Goal: Information Seeking & Learning: Learn about a topic

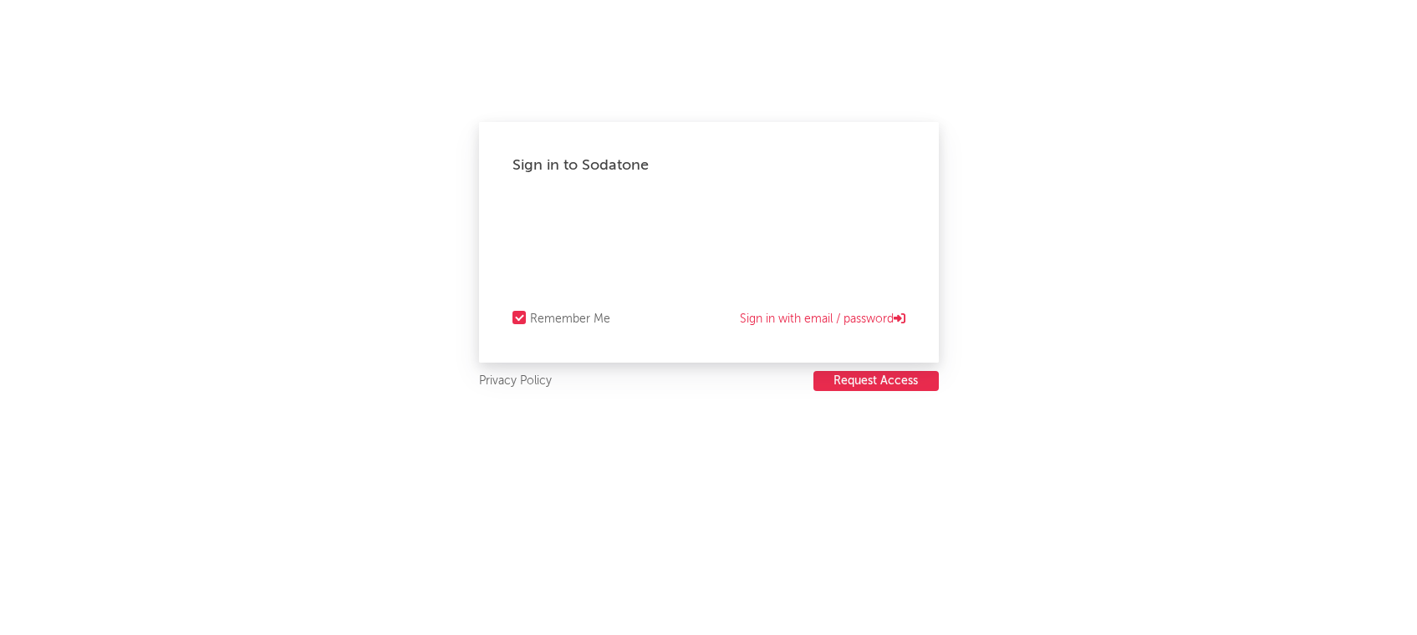
select select "recorded_music"
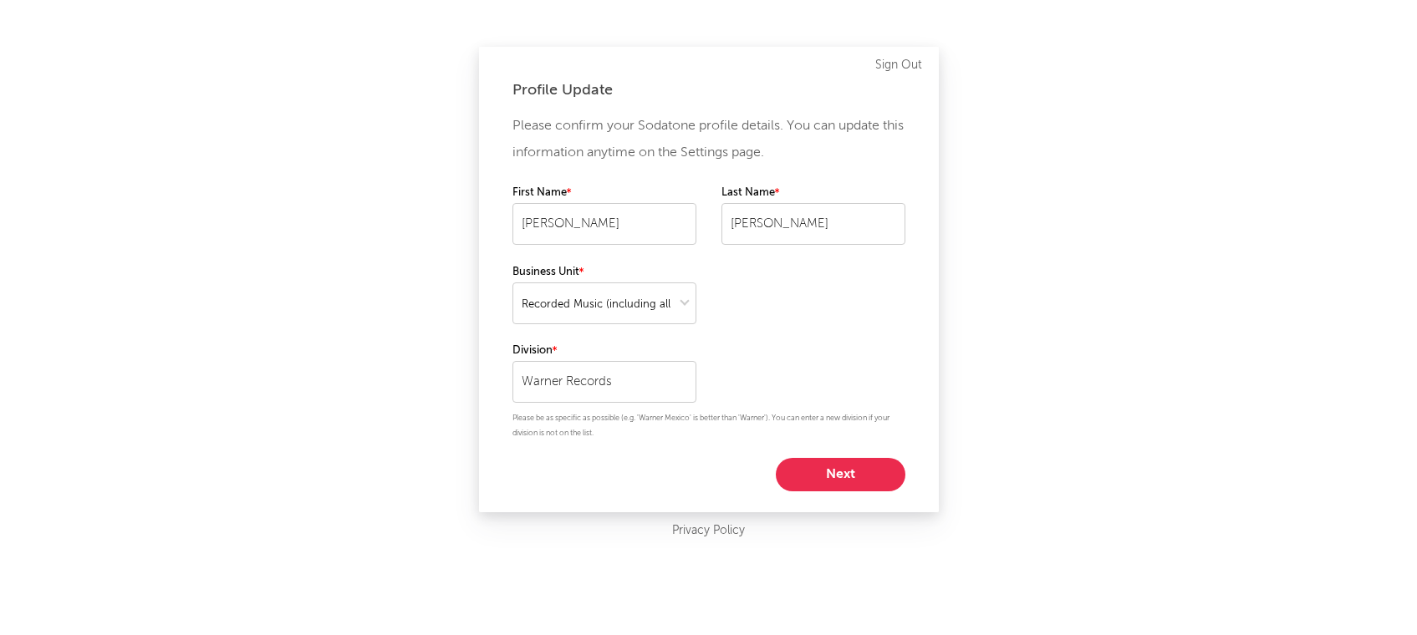
click at [827, 474] on button "Next" at bounding box center [841, 474] width 130 height 33
select select "marketing"
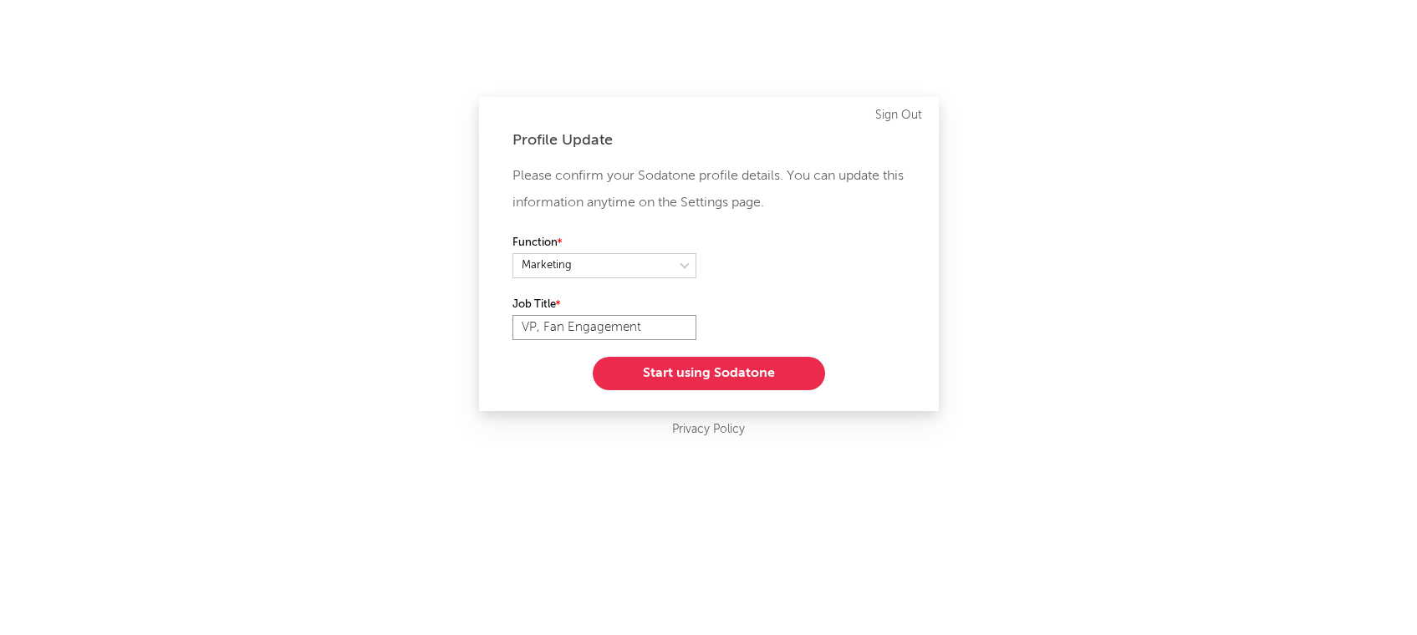
click at [517, 324] on input "VP, Fan Engagement" at bounding box center [604, 327] width 184 height 25
drag, startPoint x: 636, startPoint y: 328, endPoint x: 450, endPoint y: 327, distance: 186.4
click at [450, 328] on div "Profile Update Please confirm your Sodatone profile details. You can update thi…" at bounding box center [708, 317] width 1417 height 635
type input "SVP Marketing"
click at [686, 376] on button "Start using Sodatone" at bounding box center [709, 373] width 232 height 33
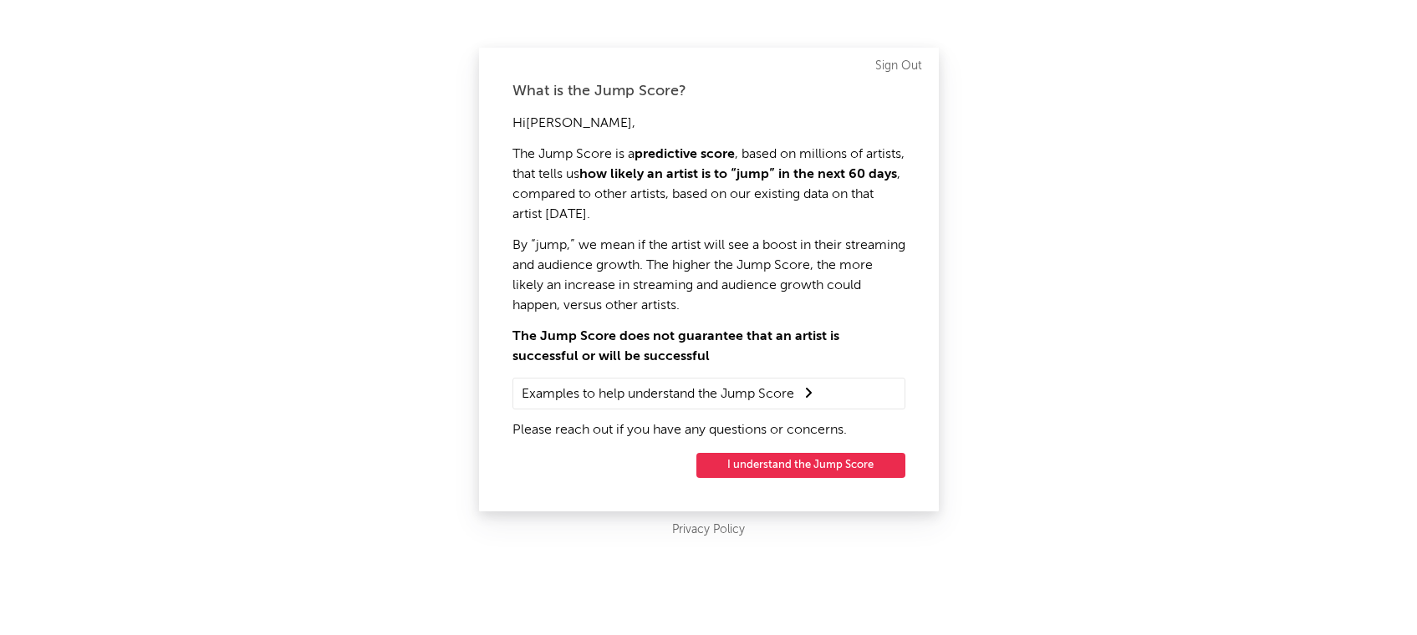
click at [739, 465] on button "I understand the Jump Score" at bounding box center [800, 465] width 209 height 25
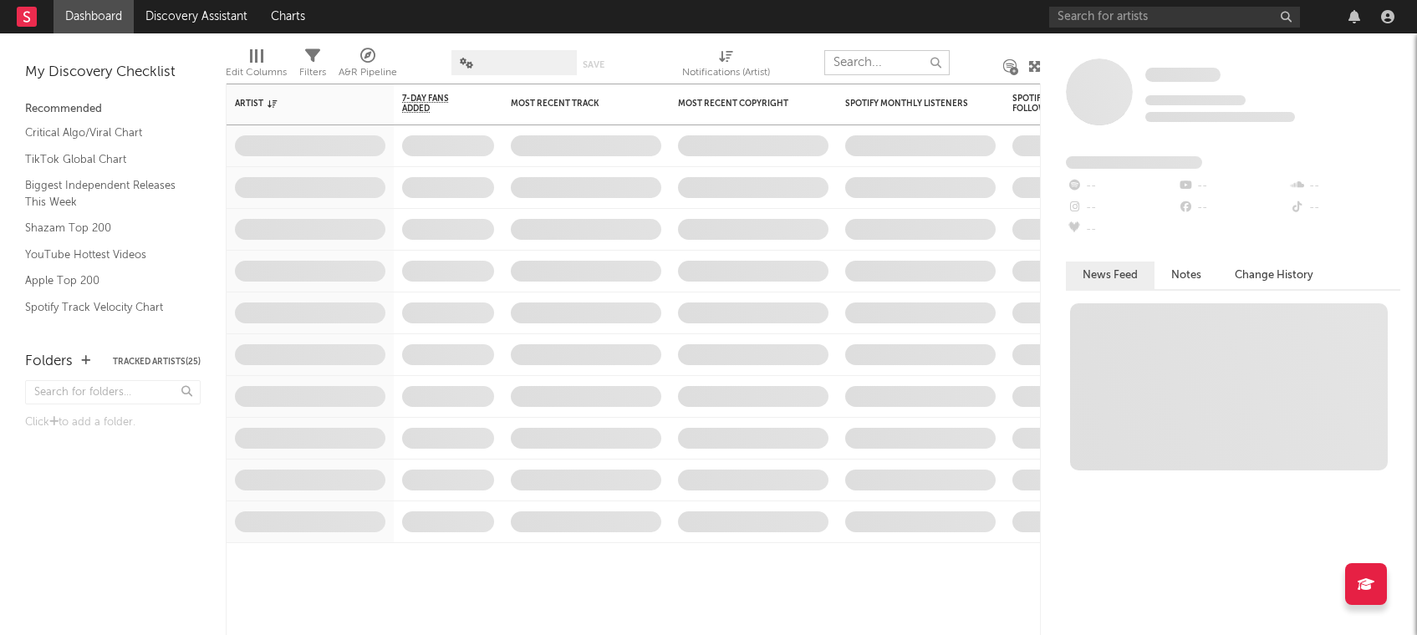
click at [859, 58] on input "text" at bounding box center [886, 62] width 125 height 25
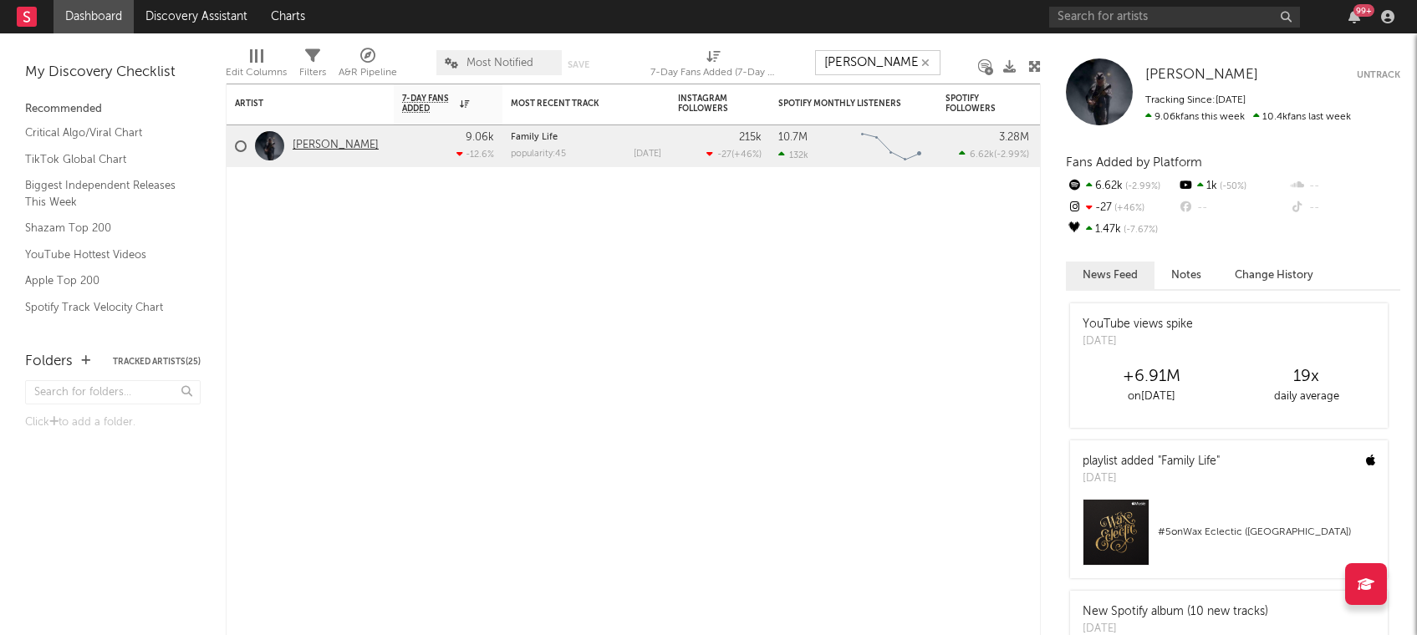
type input "[PERSON_NAME]"
click at [314, 147] on link "[PERSON_NAME]" at bounding box center [336, 146] width 86 height 14
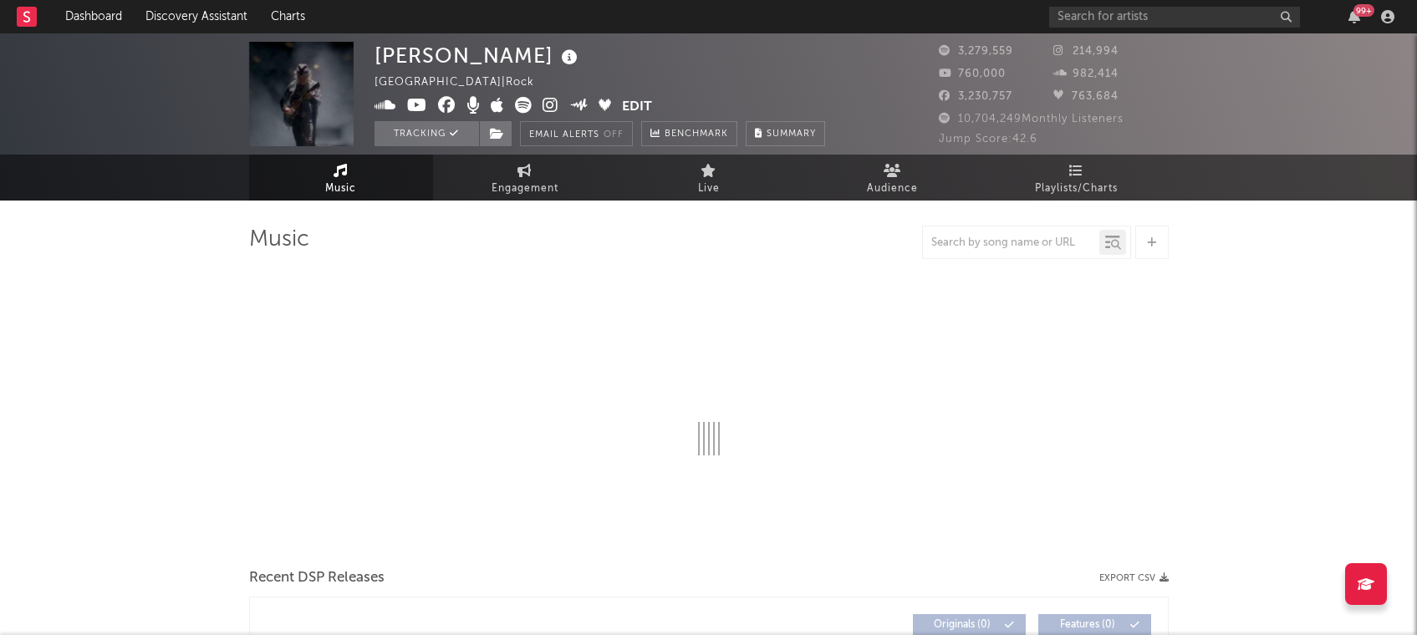
select select "6m"
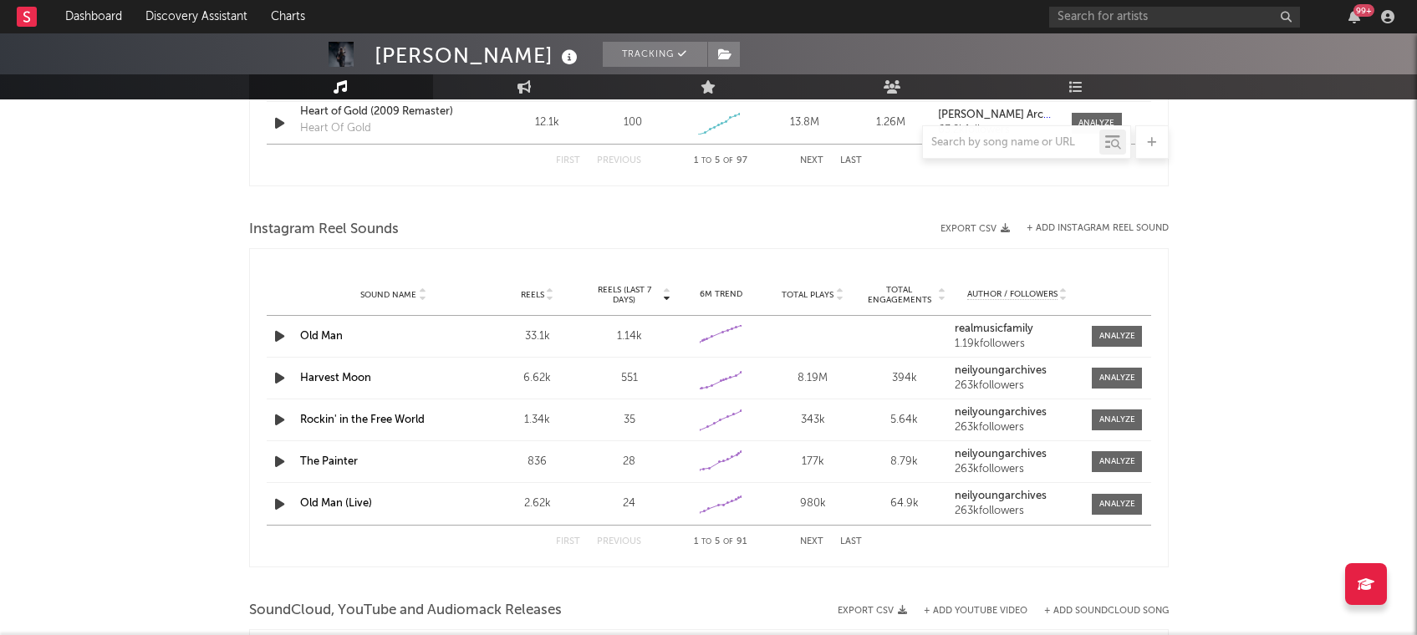
scroll to position [1402, 0]
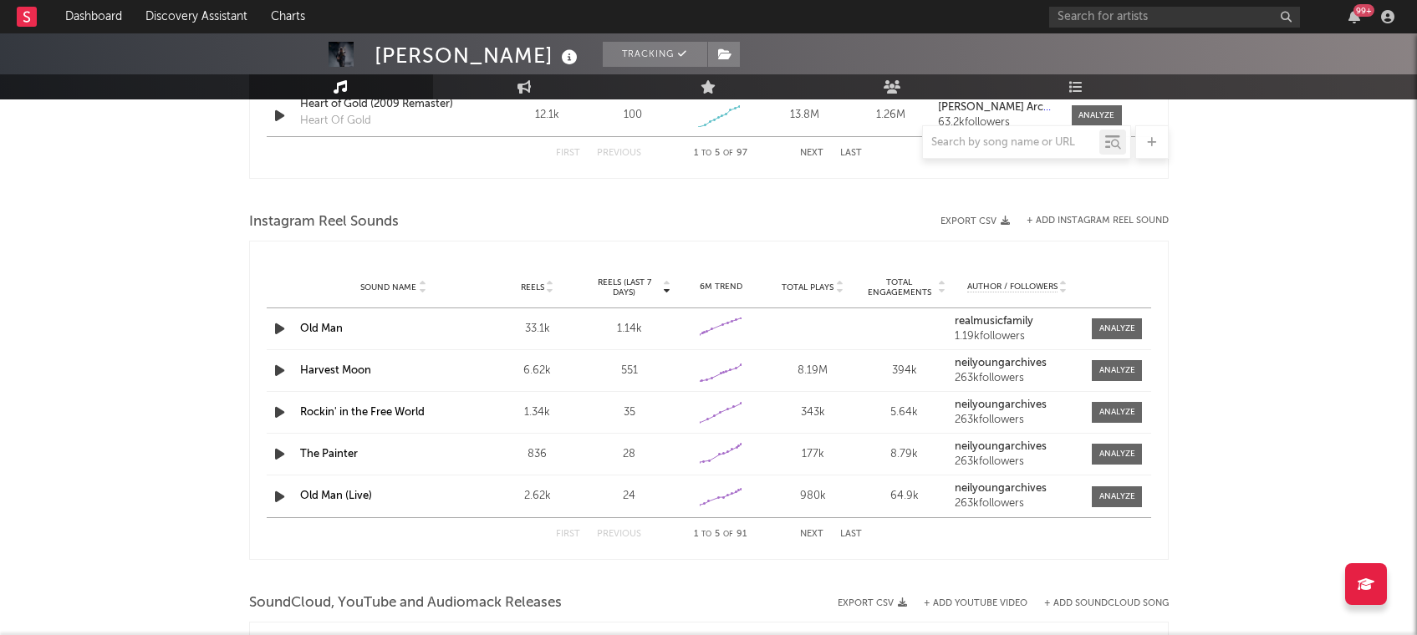
click at [322, 324] on link "Old Man" at bounding box center [321, 328] width 43 height 11
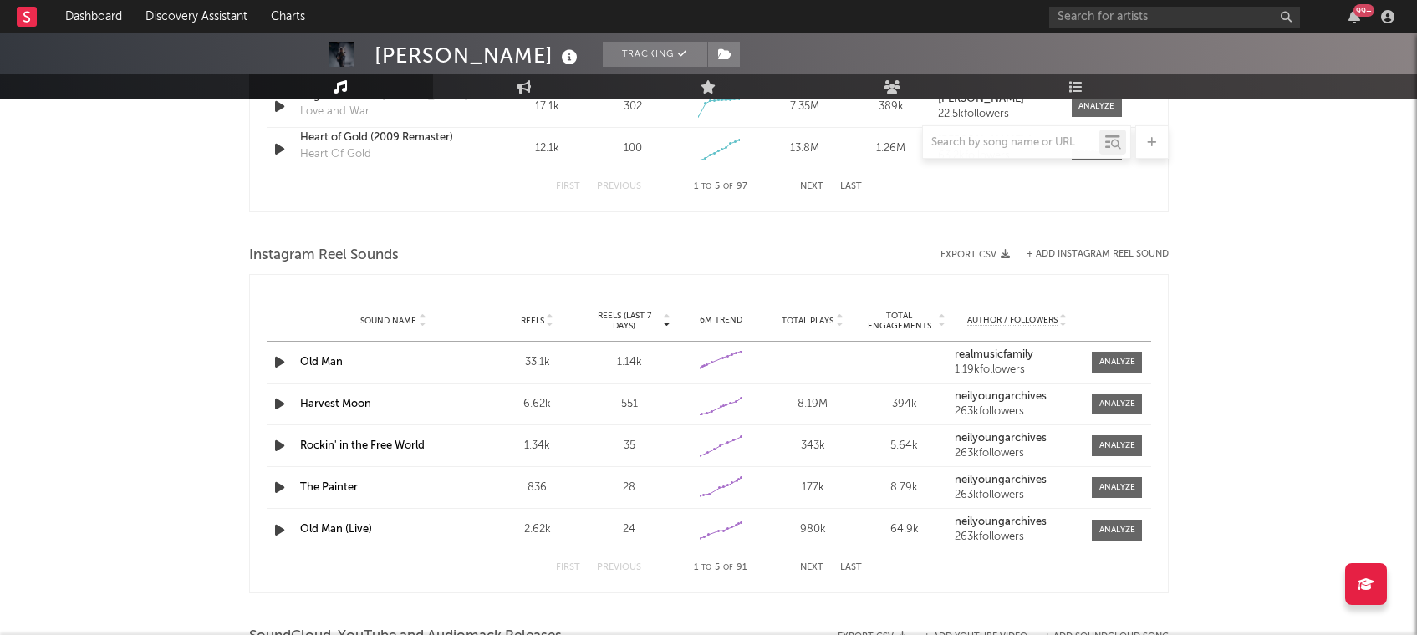
scroll to position [1436, 0]
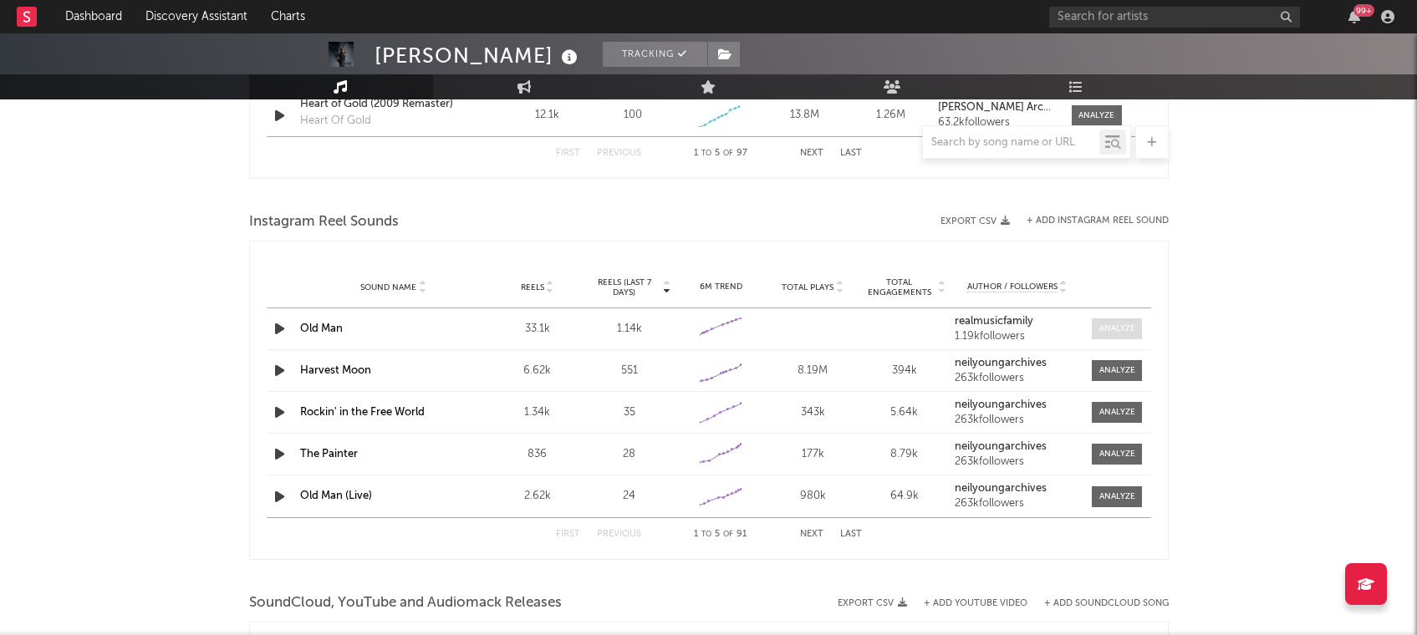
click at [1105, 325] on div at bounding box center [1117, 329] width 36 height 13
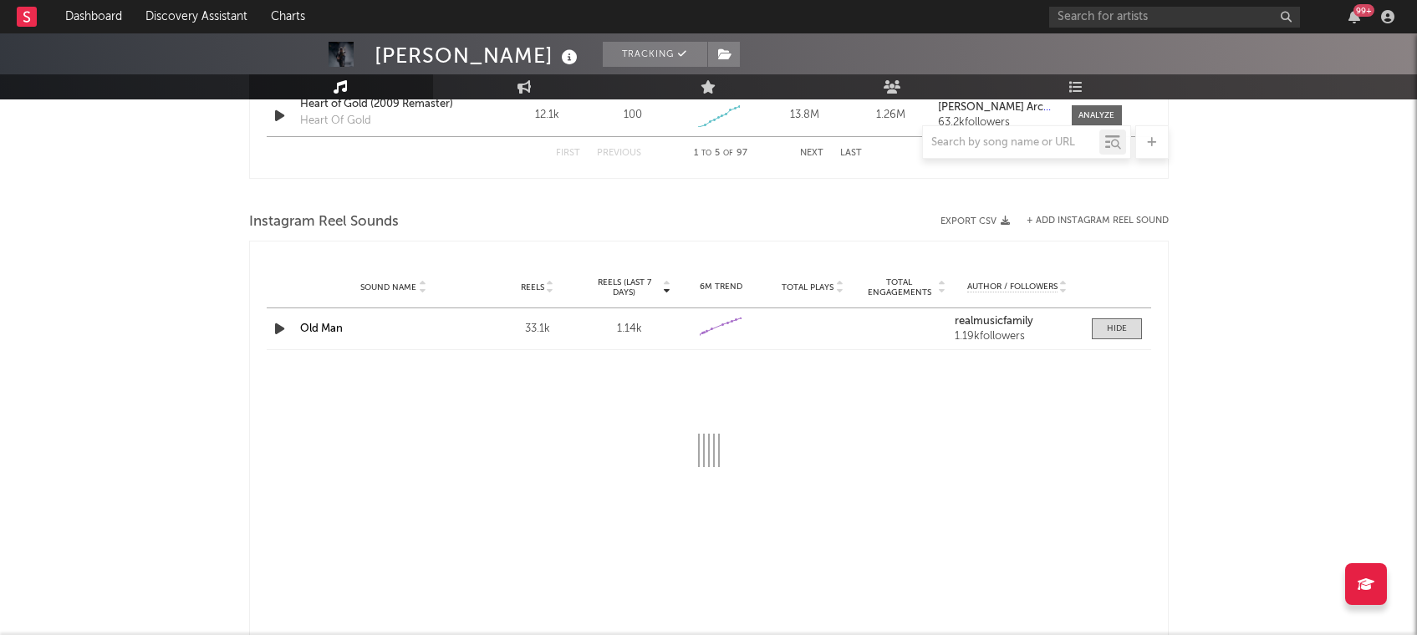
select select "1w"
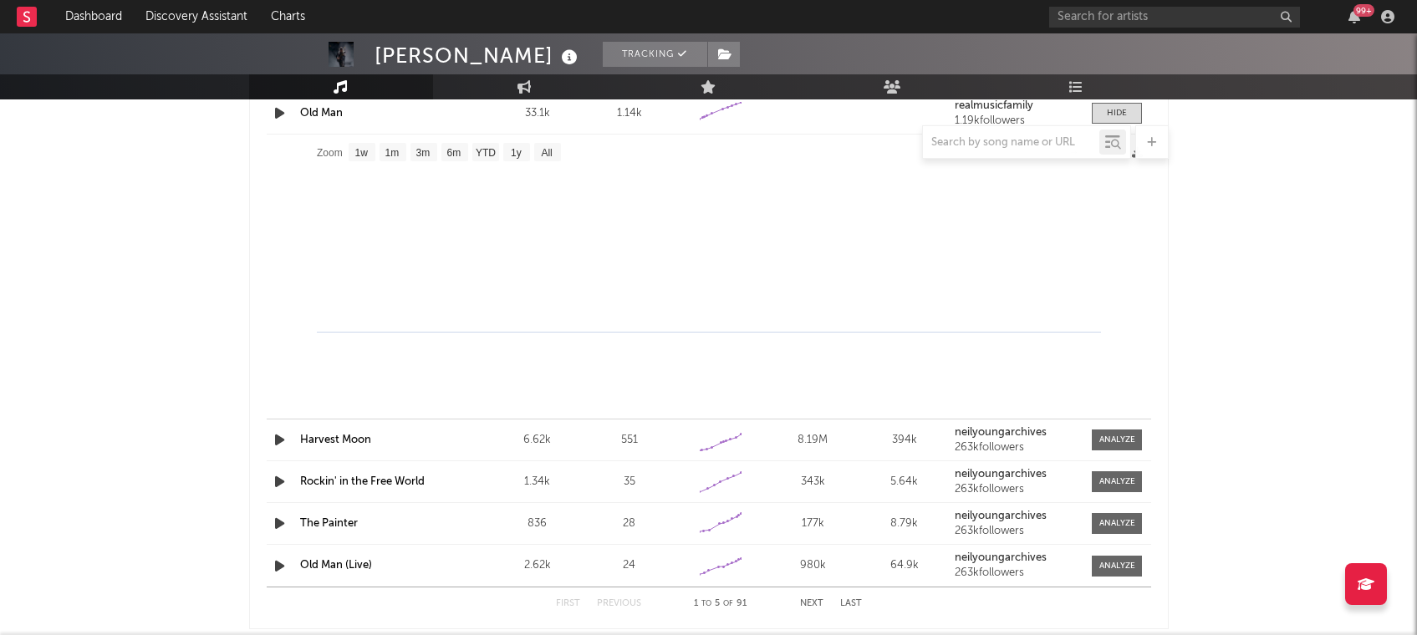
scroll to position [1661, 0]
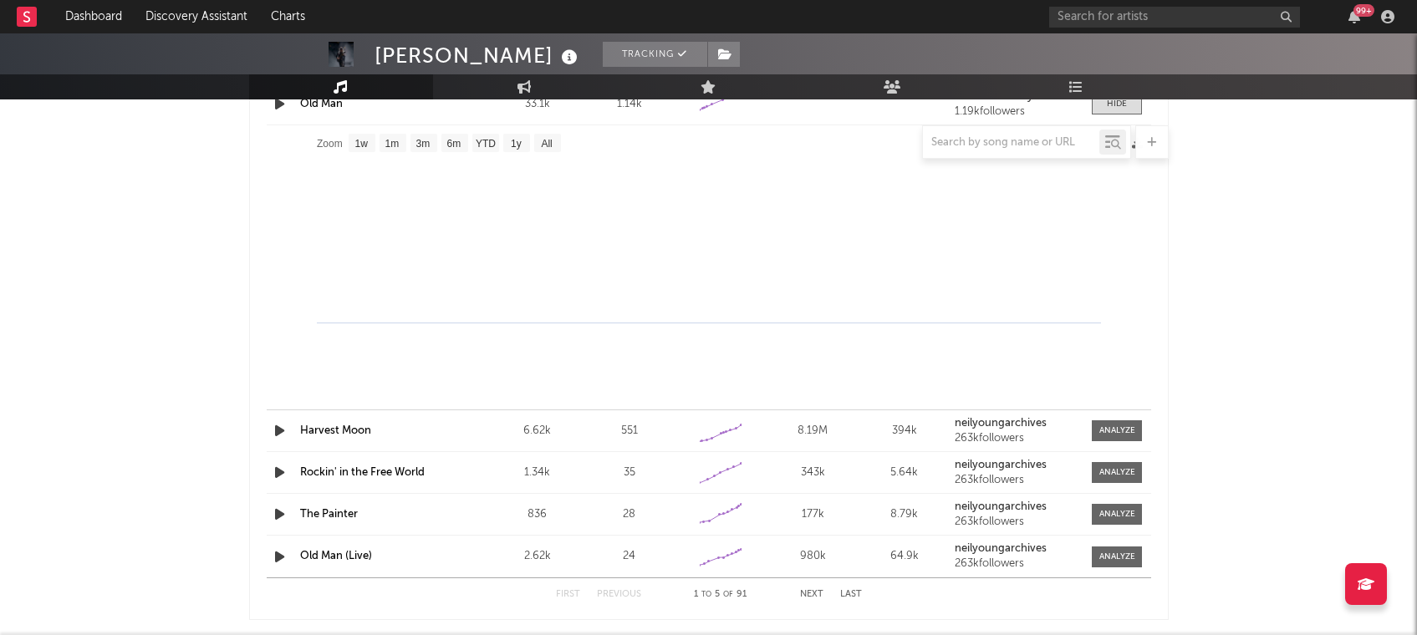
click at [328, 430] on link "Harvest Moon" at bounding box center [335, 430] width 71 height 11
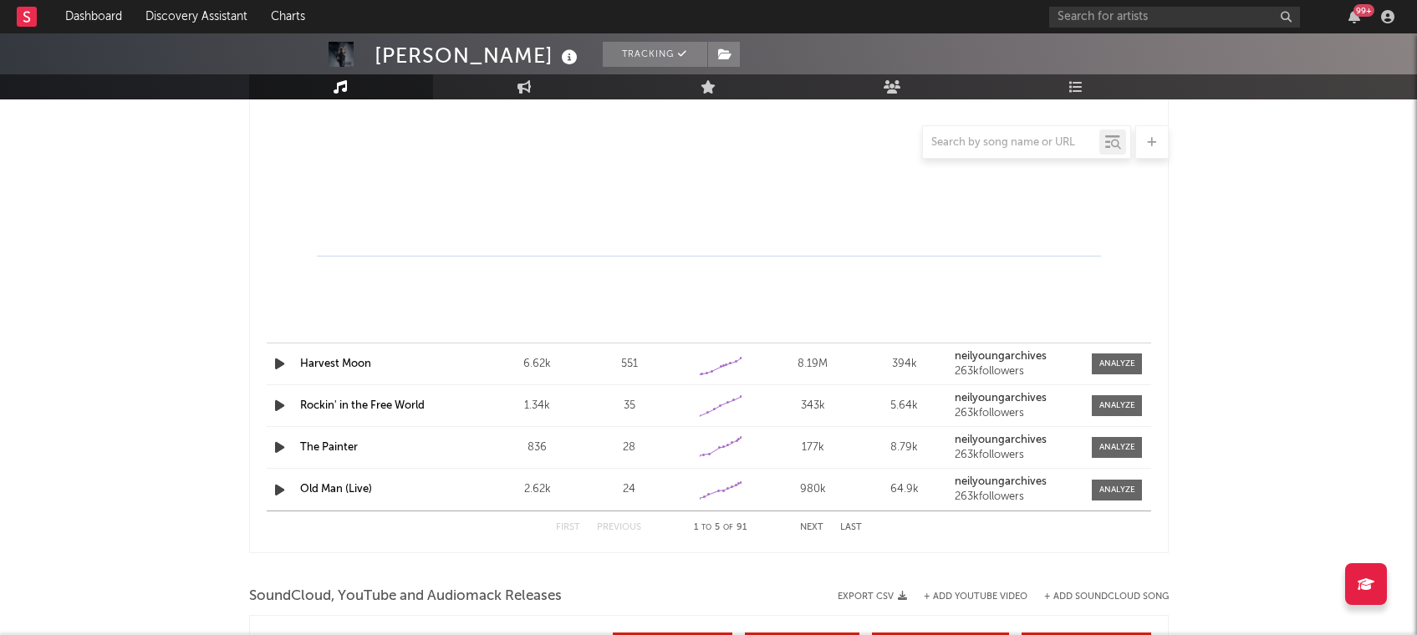
scroll to position [1733, 0]
